Goal: Task Accomplishment & Management: Complete application form

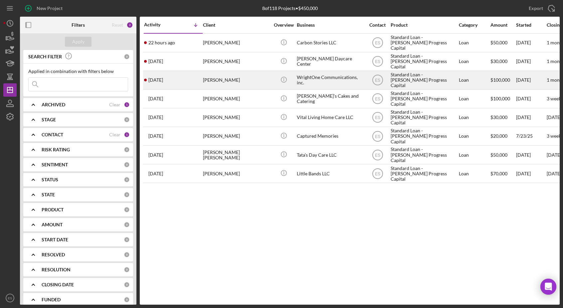
click at [337, 82] on div "WrightOne Communications, inc." at bounding box center [330, 80] width 67 height 18
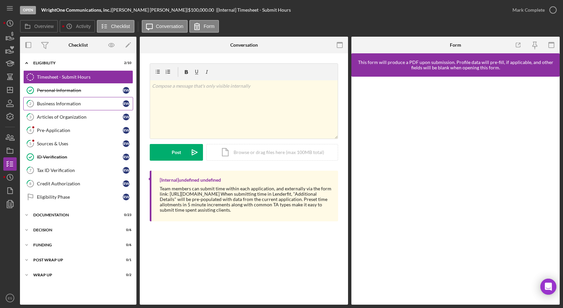
click at [67, 107] on link "2 Business Information R W" at bounding box center [78, 103] width 110 height 13
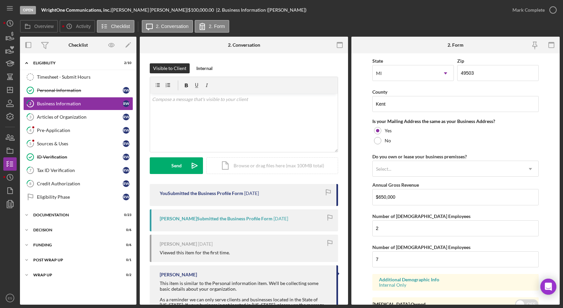
scroll to position [484, 0]
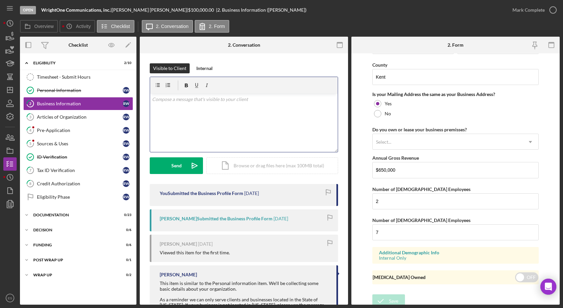
click at [284, 112] on div "v Color teal Color pink Remove color Add row above Add row below Add column bef…" at bounding box center [244, 123] width 188 height 58
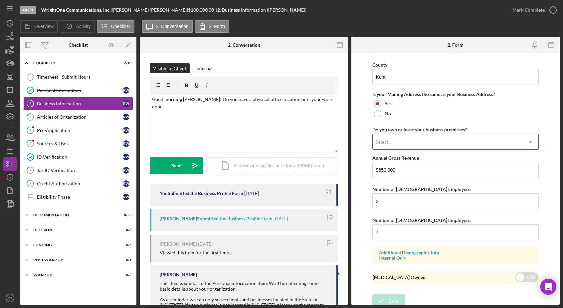
click at [418, 144] on div "Select..." at bounding box center [448, 141] width 150 height 15
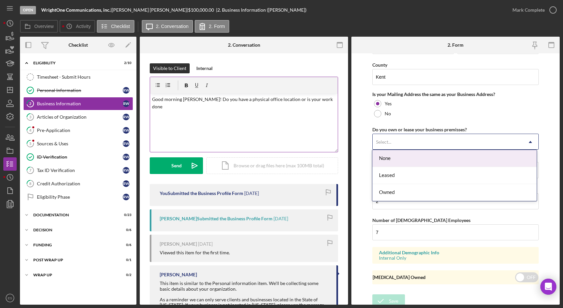
click at [293, 110] on div "v Color teal Color pink Remove color Add row above Add row below Add column bef…" at bounding box center [244, 123] width 188 height 58
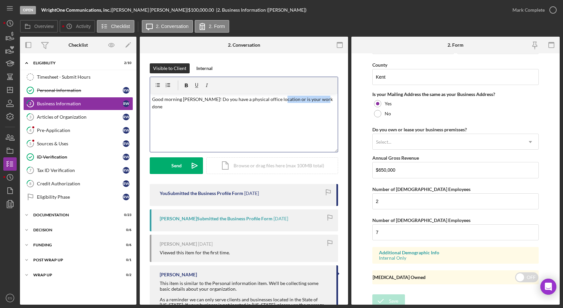
drag, startPoint x: 329, startPoint y: 100, endPoint x: 278, endPoint y: 99, distance: 51.6
click at [278, 99] on p "Good morning [PERSON_NAME]! Do you have a physical office location or is your w…" at bounding box center [244, 103] width 184 height 15
click at [331, 100] on p "Good morning [PERSON_NAME]! Do you have a physical office location or is your w…" at bounding box center [244, 103] width 184 height 15
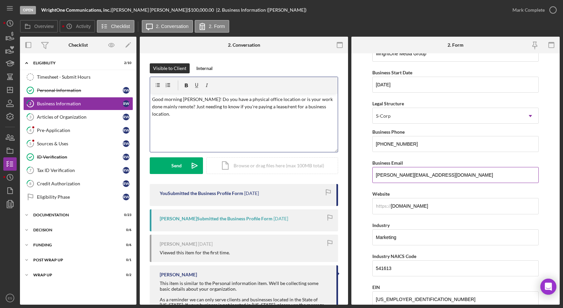
scroll to position [0, 0]
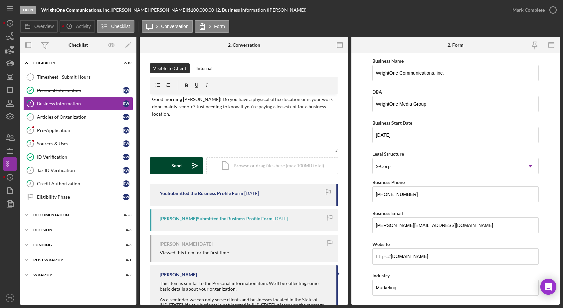
click at [173, 162] on div "Send" at bounding box center [176, 165] width 10 height 17
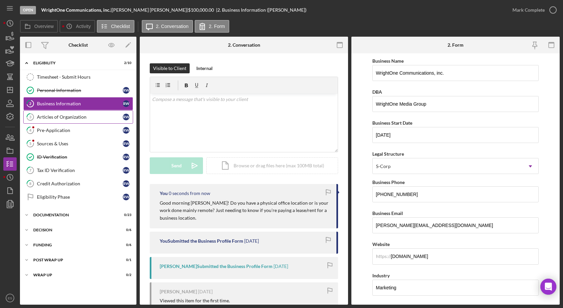
click at [82, 114] on div "Articles of Organization" at bounding box center [80, 116] width 86 height 5
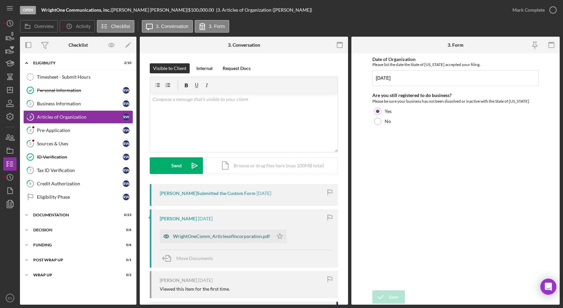
click at [231, 234] on div "WrightOneComm_ArticlesofIncorporation.pdf" at bounding box center [221, 235] width 97 height 5
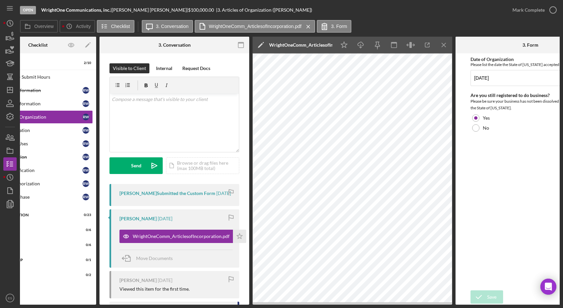
scroll to position [0, 48]
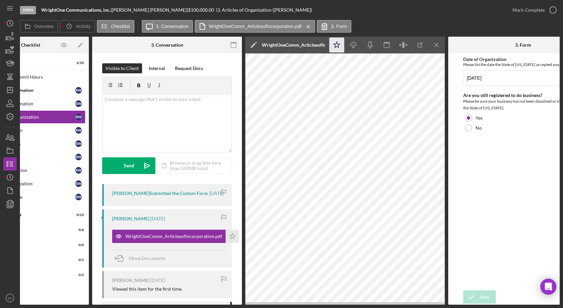
click at [338, 45] on icon "Icon/Star" at bounding box center [337, 45] width 15 height 15
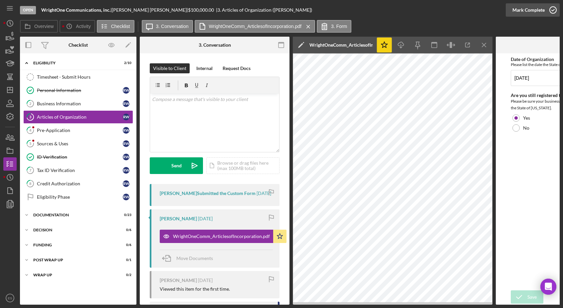
click at [547, 10] on icon "button" at bounding box center [553, 10] width 17 height 17
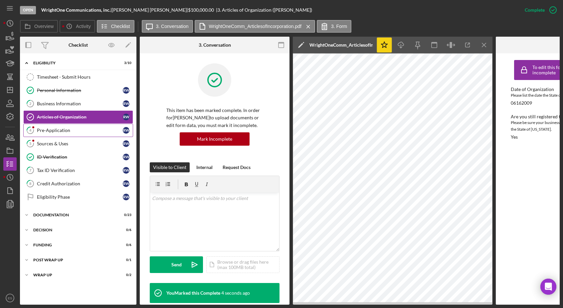
click at [93, 131] on div "Pre-Application" at bounding box center [80, 130] width 86 height 5
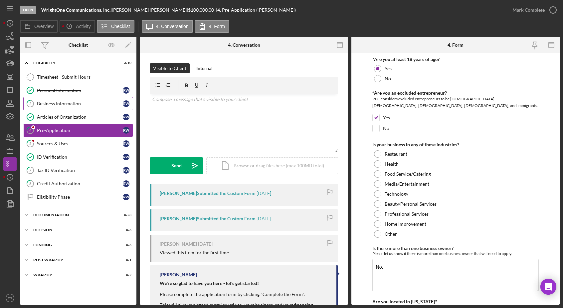
click at [103, 104] on div "Business Information" at bounding box center [80, 103] width 86 height 5
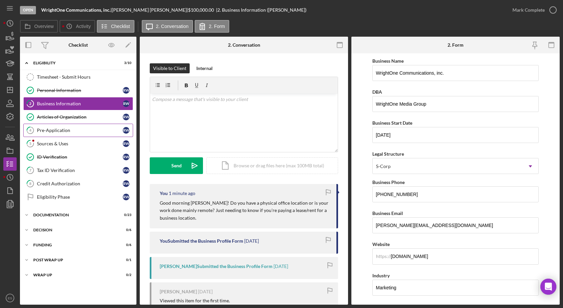
click at [103, 131] on div "Pre-Application" at bounding box center [80, 130] width 86 height 5
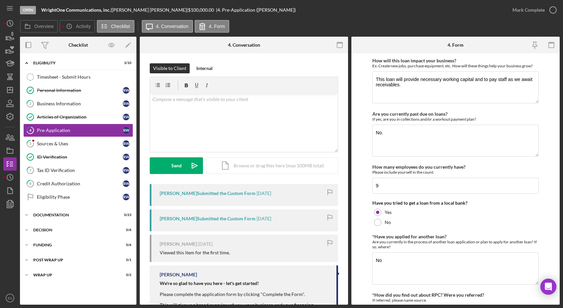
scroll to position [316, 0]
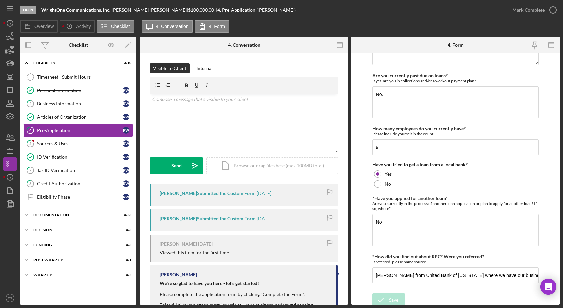
click at [477, 283] on div "*Are you at least 18 years of age? Yes No *Are you an excluded entrepreneur? RP…" at bounding box center [456, 15] width 167 height 549
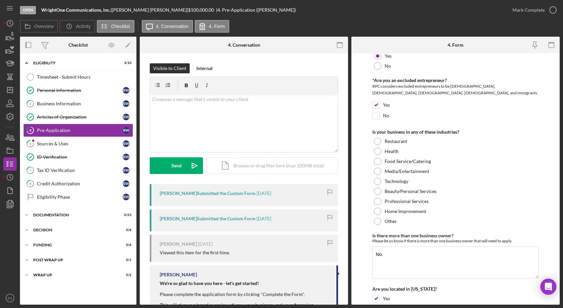
scroll to position [0, 0]
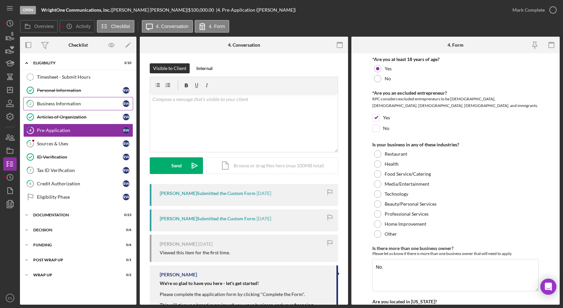
click at [71, 101] on div "Business Information" at bounding box center [80, 103] width 86 height 5
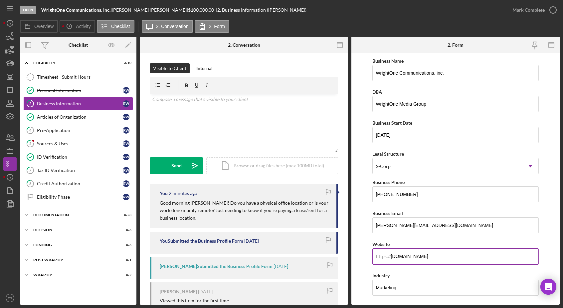
click at [456, 254] on input "[DOMAIN_NAME]" at bounding box center [456, 256] width 167 height 16
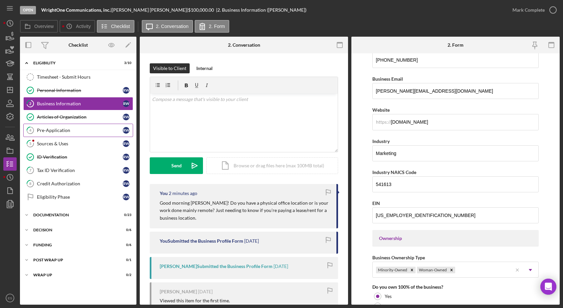
click at [65, 133] on link "4 Pre-Application R W" at bounding box center [78, 130] width 110 height 13
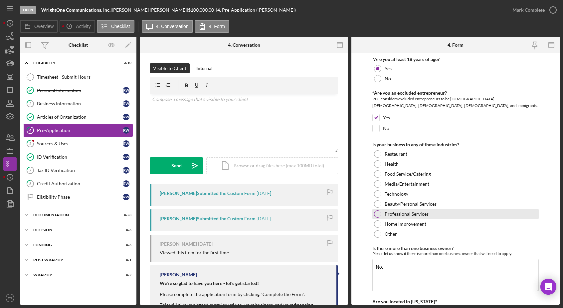
click at [374, 209] on div "Professional Services" at bounding box center [456, 214] width 167 height 10
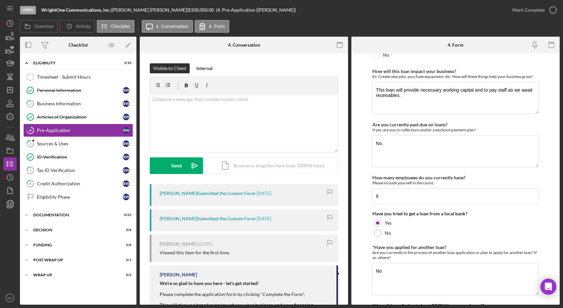
scroll to position [316, 0]
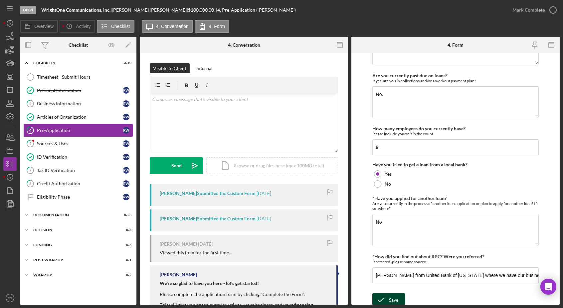
click at [385, 300] on icon "submit" at bounding box center [381, 299] width 17 height 17
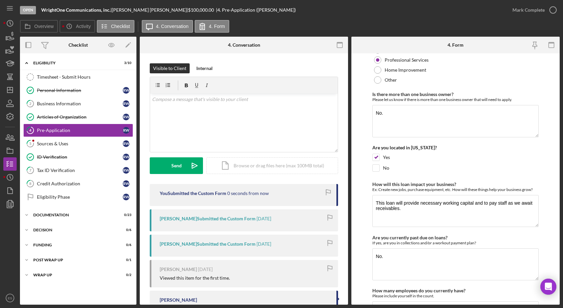
scroll to position [154, 0]
click at [53, 183] on div "Credit Authorization" at bounding box center [80, 183] width 86 height 5
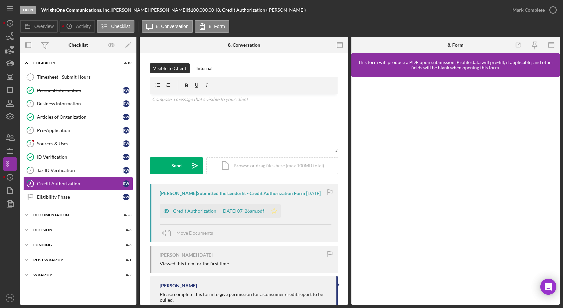
click at [281, 212] on icon "Icon/Star" at bounding box center [274, 210] width 13 height 13
click at [247, 215] on div "Credit Authorization -- [DATE] 07_26am.pdf" at bounding box center [214, 210] width 108 height 13
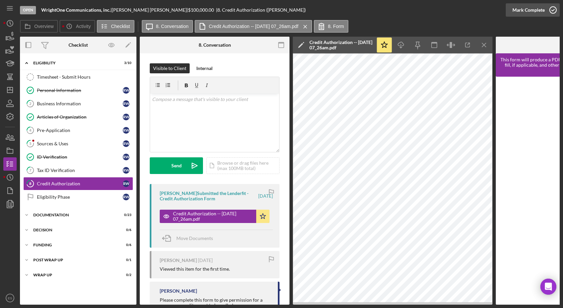
click at [540, 9] on div "Mark Complete" at bounding box center [529, 9] width 32 height 13
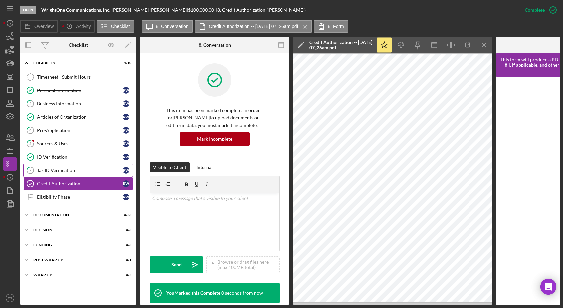
click at [71, 169] on div "Tax ID Verification" at bounding box center [80, 170] width 86 height 5
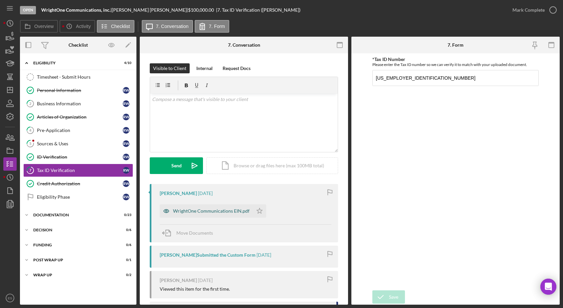
click at [239, 205] on div "WrightOne Communications EIN.pdf" at bounding box center [206, 210] width 93 height 13
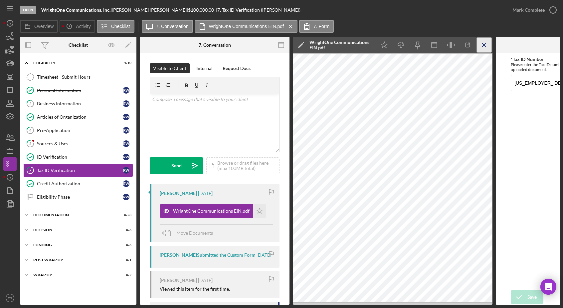
click at [486, 48] on icon "Icon/Menu Close" at bounding box center [484, 45] width 15 height 15
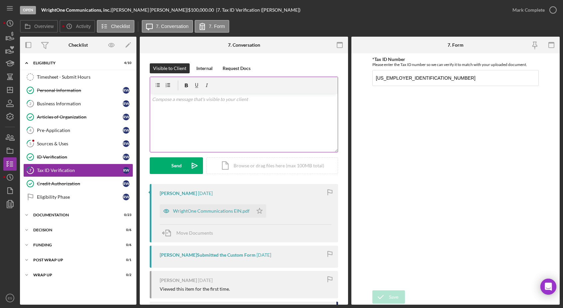
click at [251, 122] on div "v Color teal Color pink Remove color Add row above Add row below Add column bef…" at bounding box center [244, 123] width 188 height 58
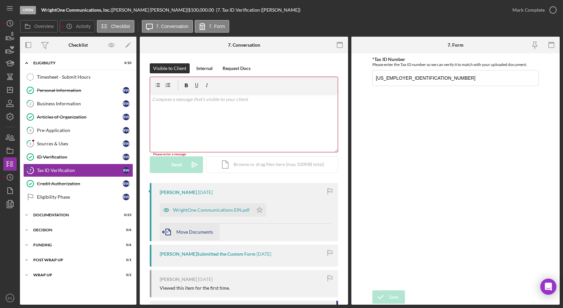
click at [211, 232] on span "Move Documents" at bounding box center [194, 232] width 37 height 6
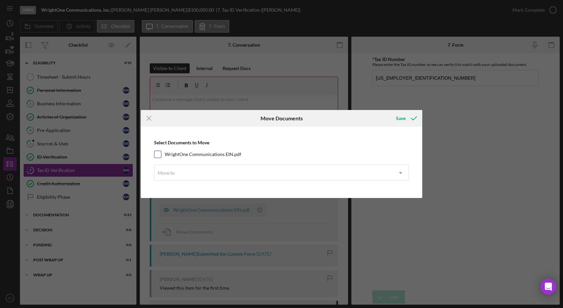
click at [156, 154] on input "WrightOne Communications EIN.pdf" at bounding box center [158, 154] width 7 height 7
checkbox input "true"
click at [186, 179] on div "Move to" at bounding box center [274, 172] width 238 height 15
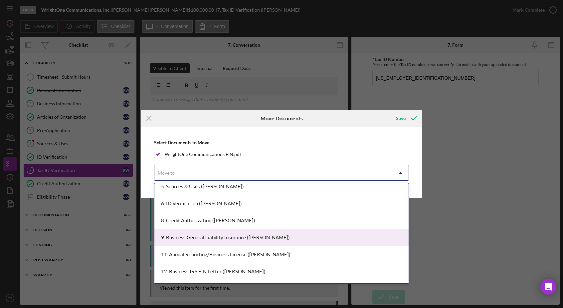
scroll to position [122, 0]
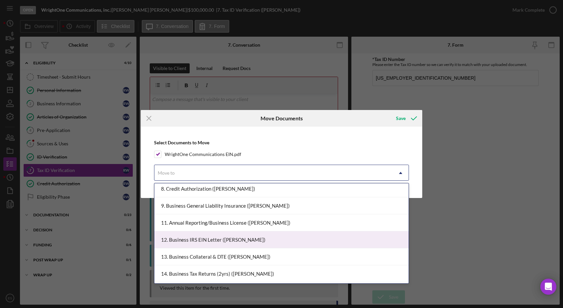
click at [195, 238] on div "12. Business IRS EIN Letter ([PERSON_NAME])" at bounding box center [282, 239] width 254 height 17
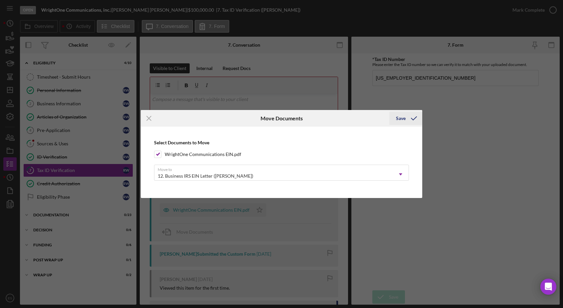
click at [402, 122] on div "Save" at bounding box center [401, 118] width 10 height 13
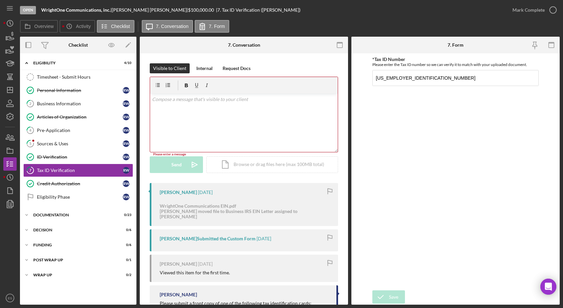
click at [212, 107] on div "v Color teal Color pink Remove color Add row above Add row below Add column bef…" at bounding box center [244, 123] width 188 height 58
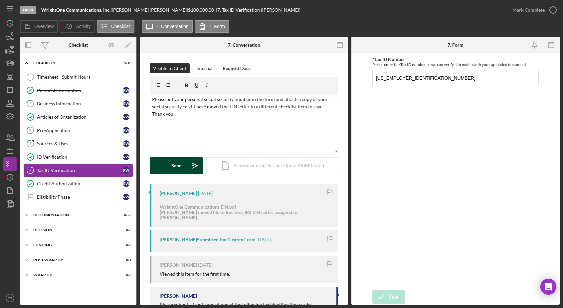
click at [186, 164] on button "Send Icon/icon-invite-send" at bounding box center [176, 165] width 53 height 17
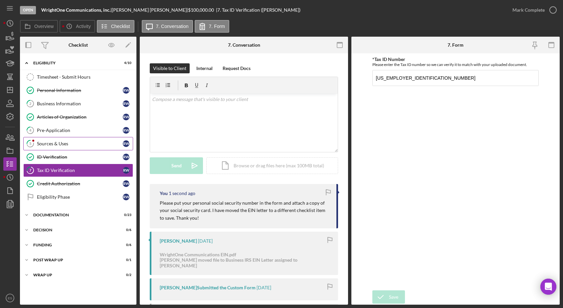
click at [76, 139] on link "5 Sources & Uses R W" at bounding box center [78, 143] width 110 height 13
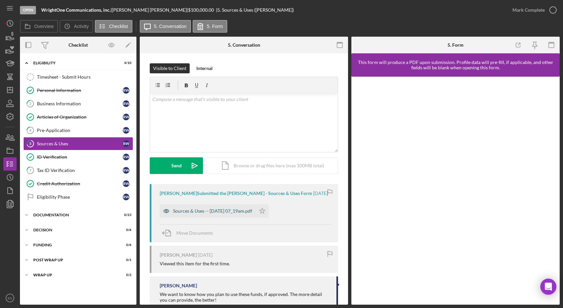
click at [252, 207] on div "Sources & Uses -- [DATE] 07_19am.pdf" at bounding box center [208, 210] width 96 height 13
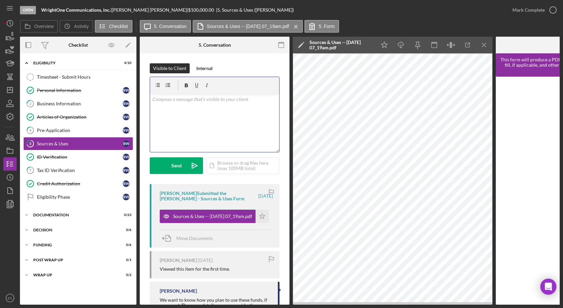
click at [194, 126] on div "v Color teal Color pink Remove color Add row above Add row below Add column bef…" at bounding box center [214, 123] width 129 height 58
click at [263, 217] on icon "Icon/Star" at bounding box center [262, 215] width 13 height 13
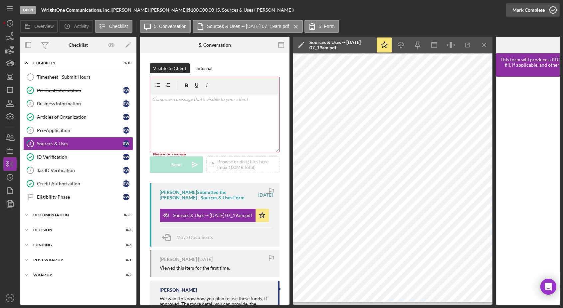
click at [515, 7] on div "Mark Complete" at bounding box center [529, 9] width 32 height 13
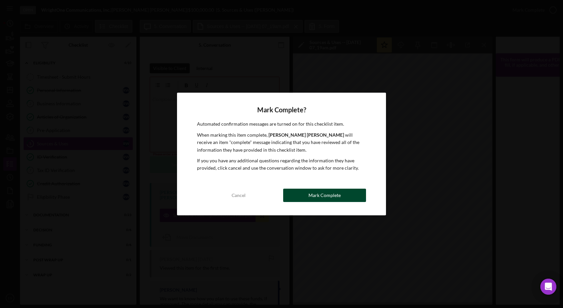
click at [309, 193] on div "Mark Complete" at bounding box center [325, 194] width 32 height 13
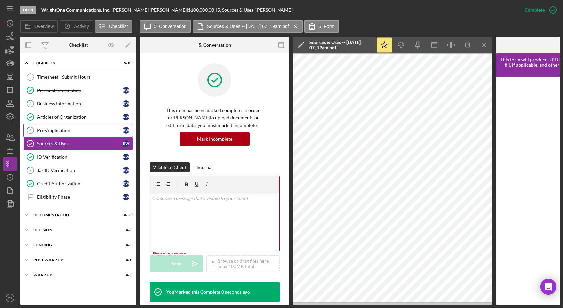
click at [51, 131] on div "Pre-Application" at bounding box center [80, 130] width 86 height 5
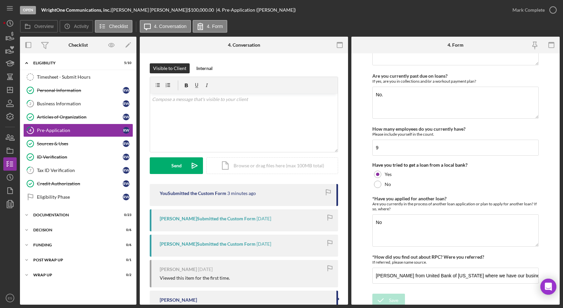
scroll to position [316, 0]
click at [8, 90] on line "button" at bounding box center [9, 90] width 5 height 0
